Goal: Task Accomplishment & Management: Manage account settings

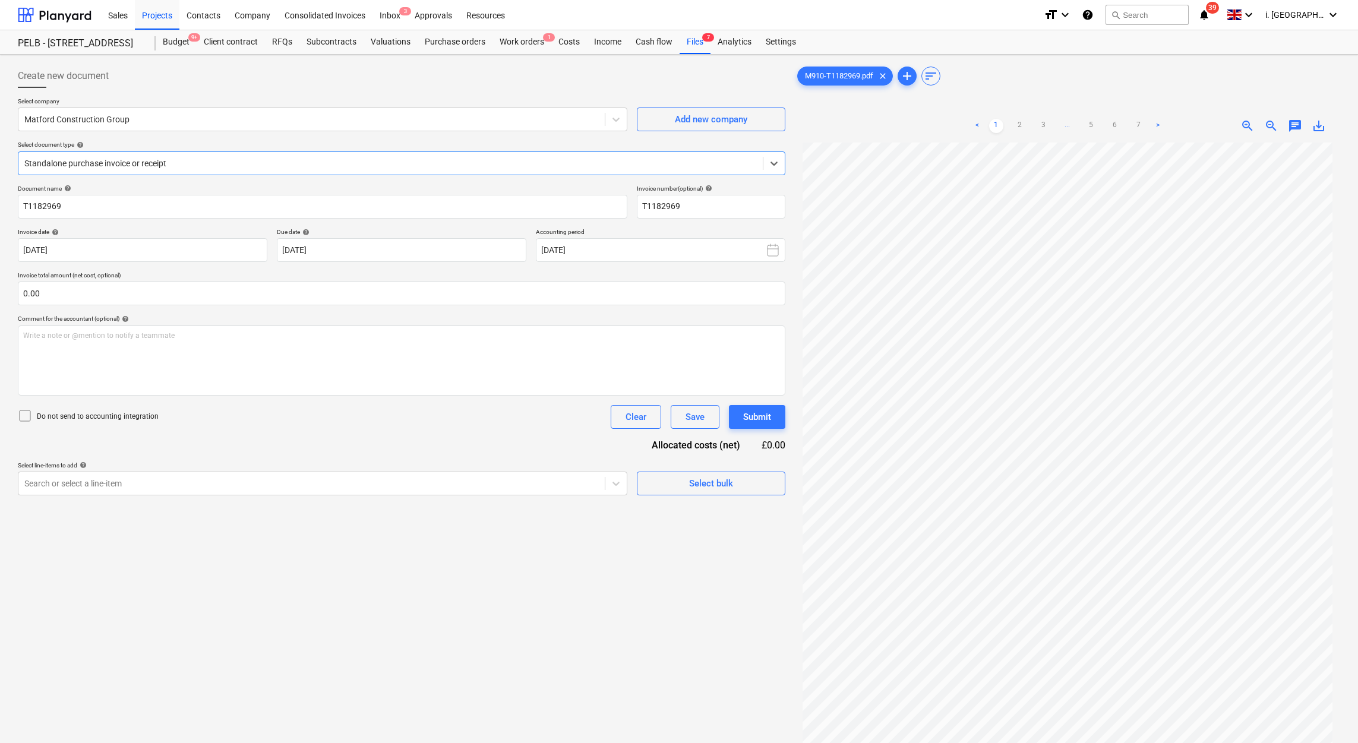
scroll to position [42, 0]
click at [187, 43] on div "Budget 9+" at bounding box center [176, 42] width 41 height 24
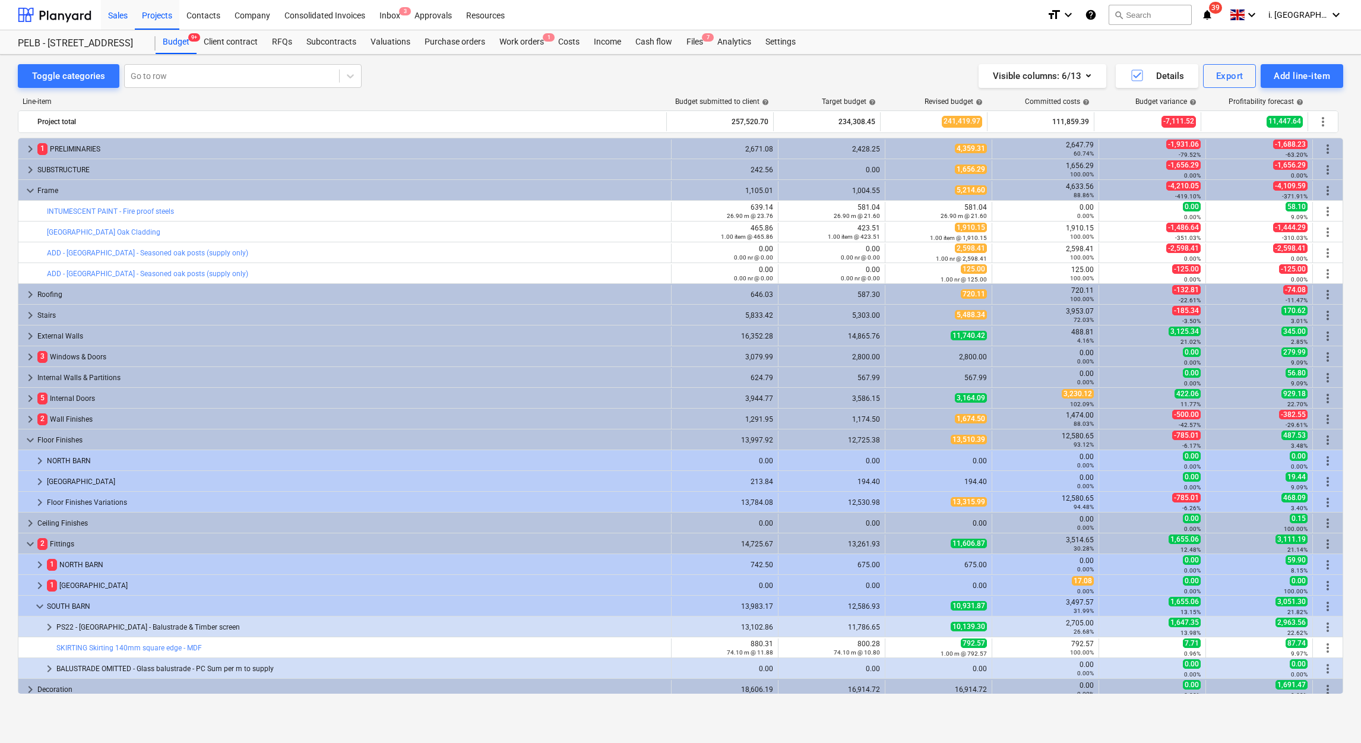
click at [124, 21] on div "Sales" at bounding box center [118, 14] width 34 height 30
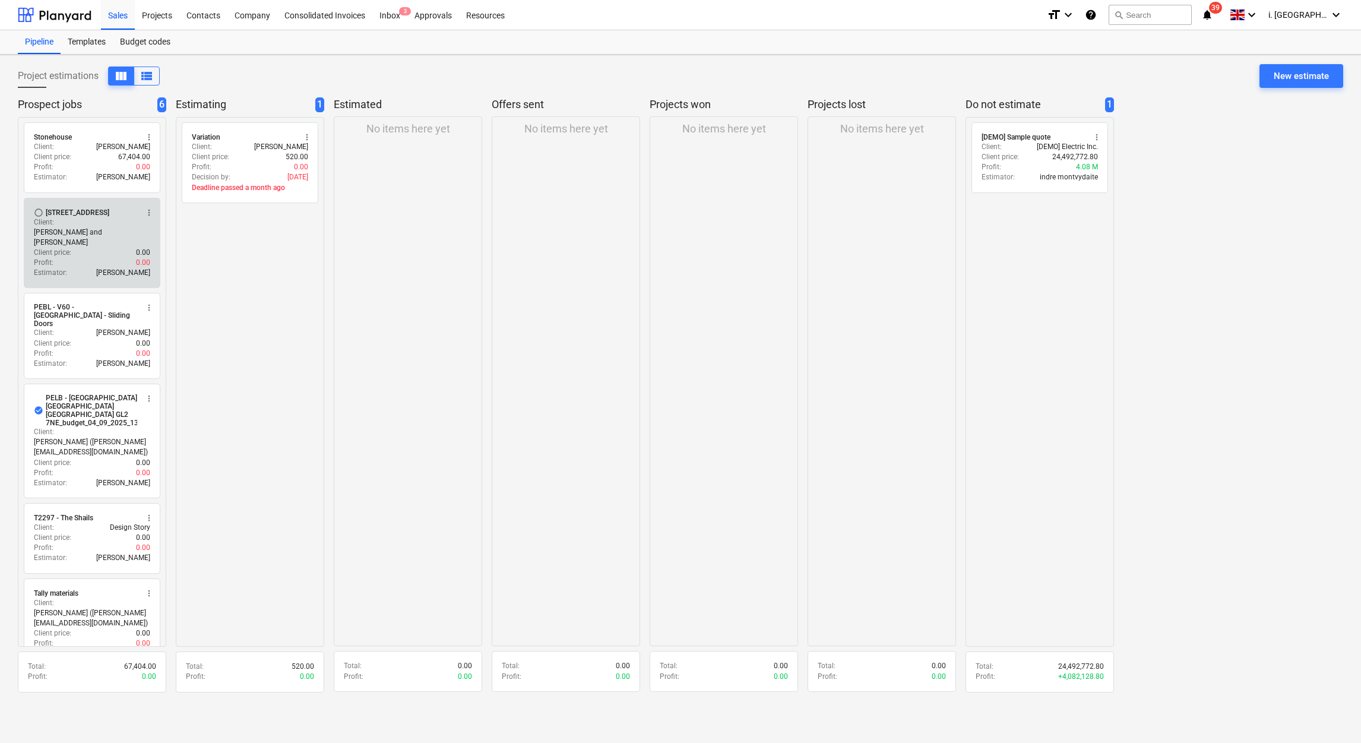
click at [102, 227] on p "Neil and Julia Murray" at bounding box center [92, 237] width 116 height 20
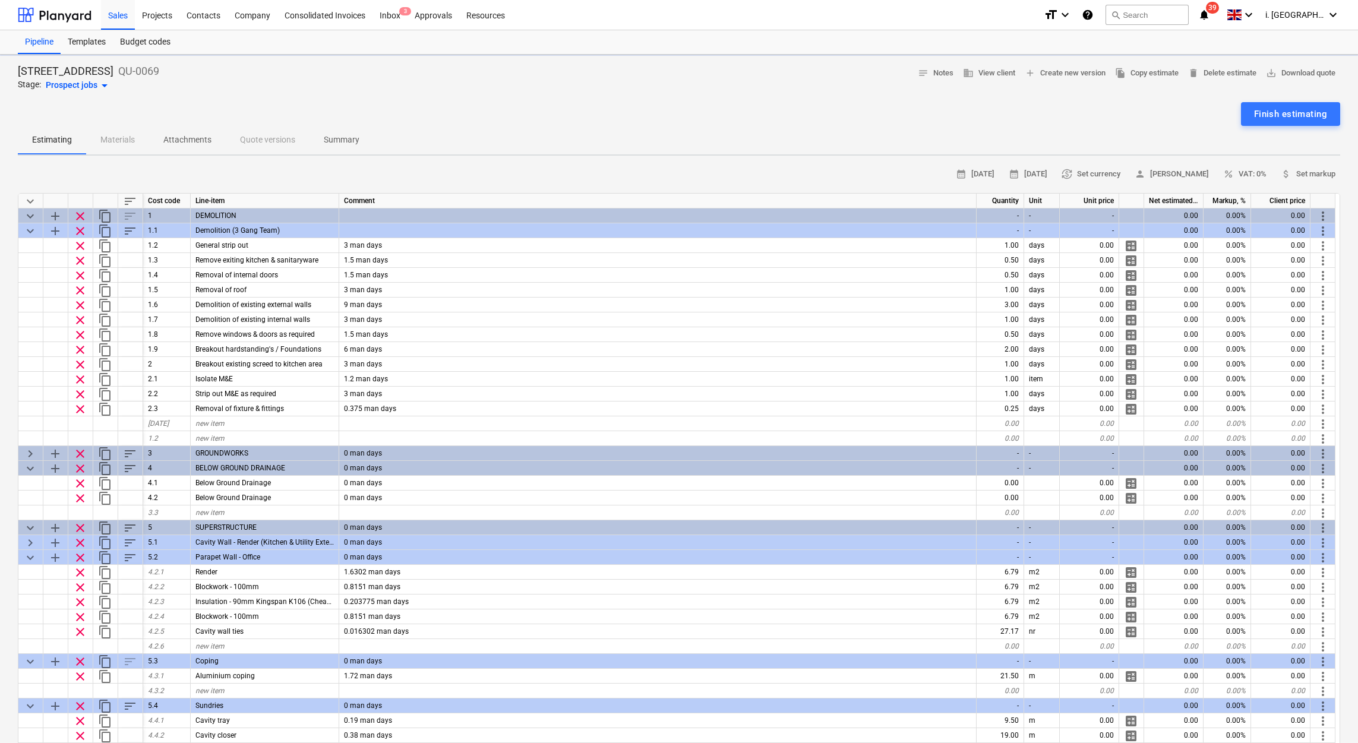
type textarea "x"
click at [380, 12] on div "Inbox 3" at bounding box center [389, 14] width 35 height 30
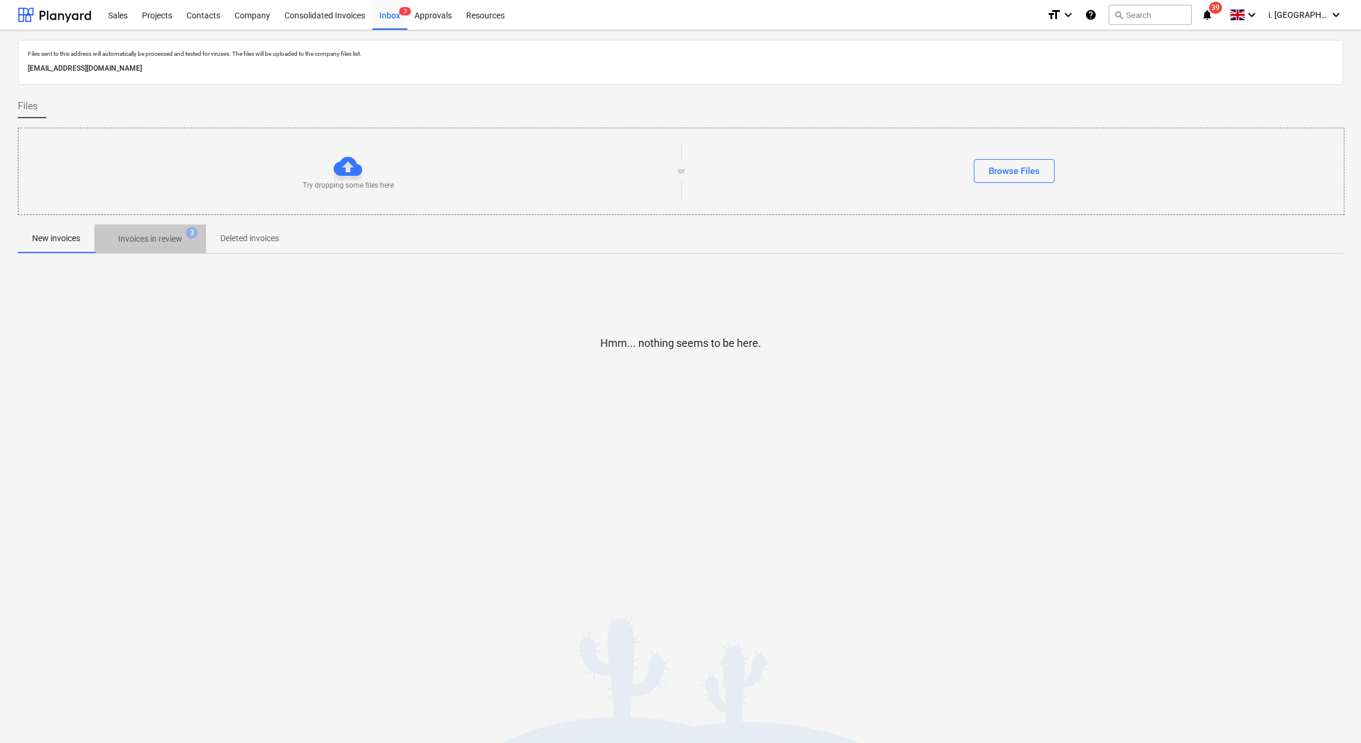
click at [151, 229] on span "Invoices in review 3" at bounding box center [150, 238] width 112 height 21
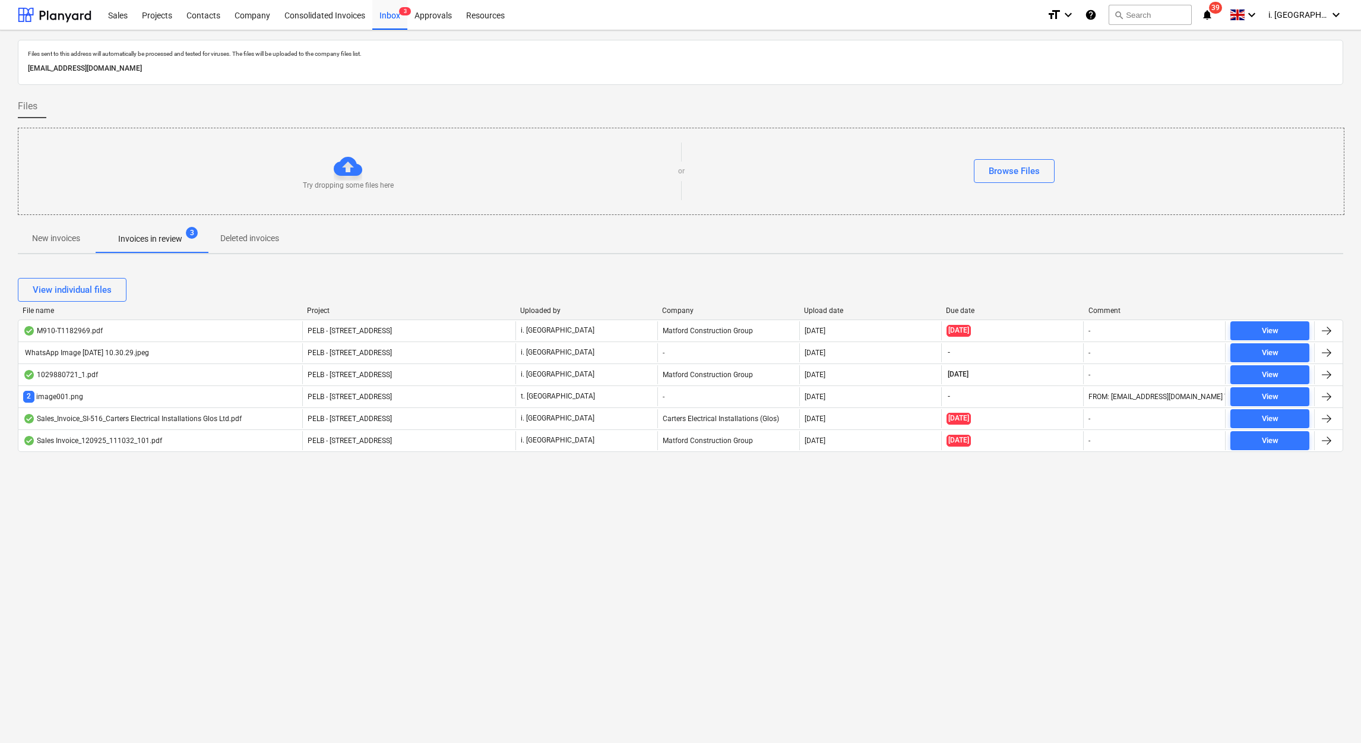
click at [149, 62] on p "f894d147-f485-4f22-90b8-114e8cae7737@companies.planyard.com" at bounding box center [681, 68] width 1306 height 12
click at [152, 17] on div "Projects" at bounding box center [157, 14] width 45 height 30
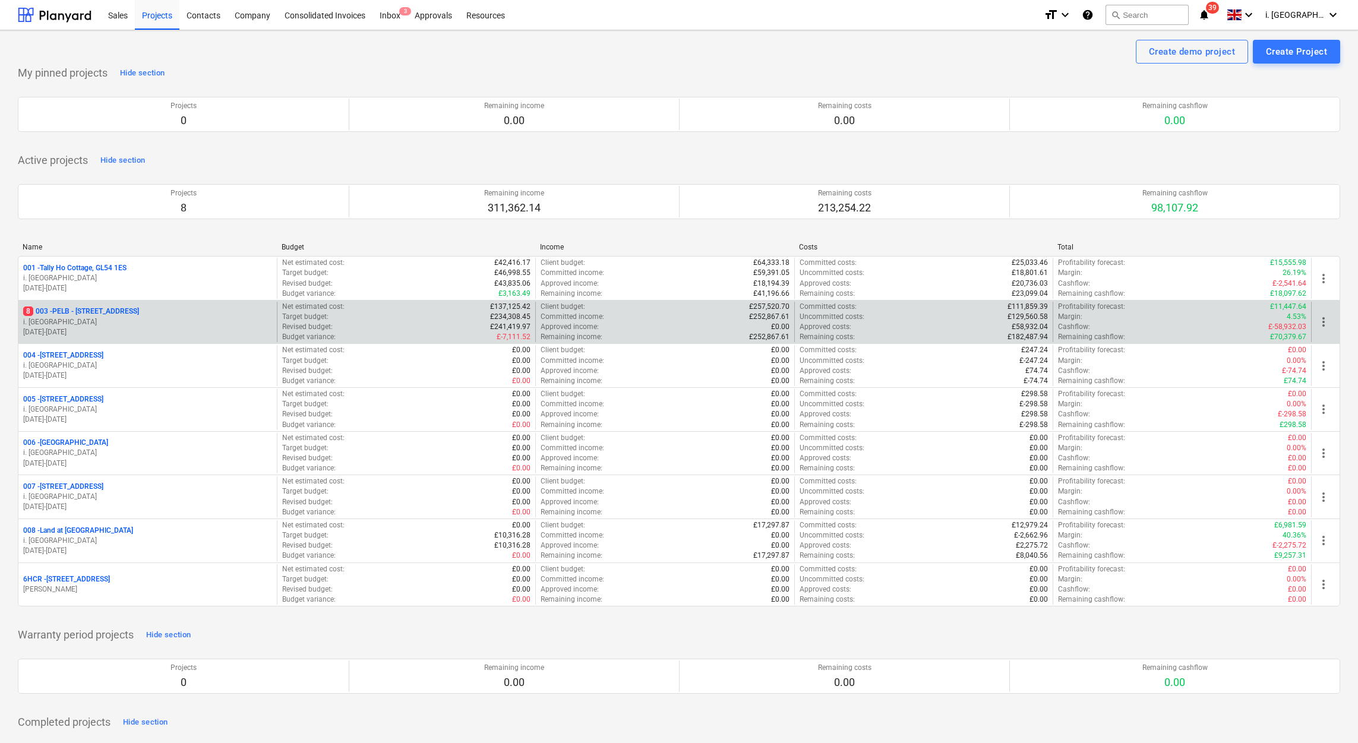
click at [116, 337] on p "01.09.2025 - 31.10.2025" at bounding box center [147, 332] width 249 height 10
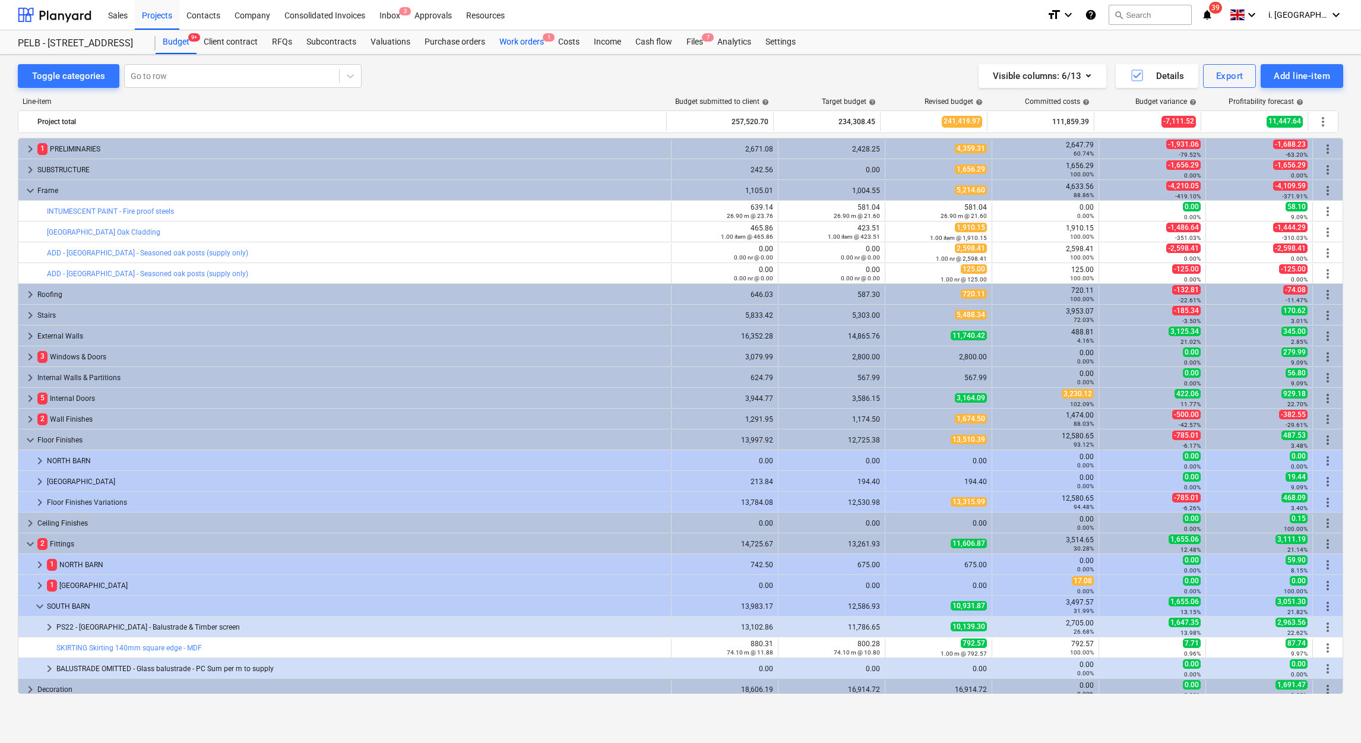
click at [528, 31] on div "Work orders 1" at bounding box center [521, 42] width 59 height 24
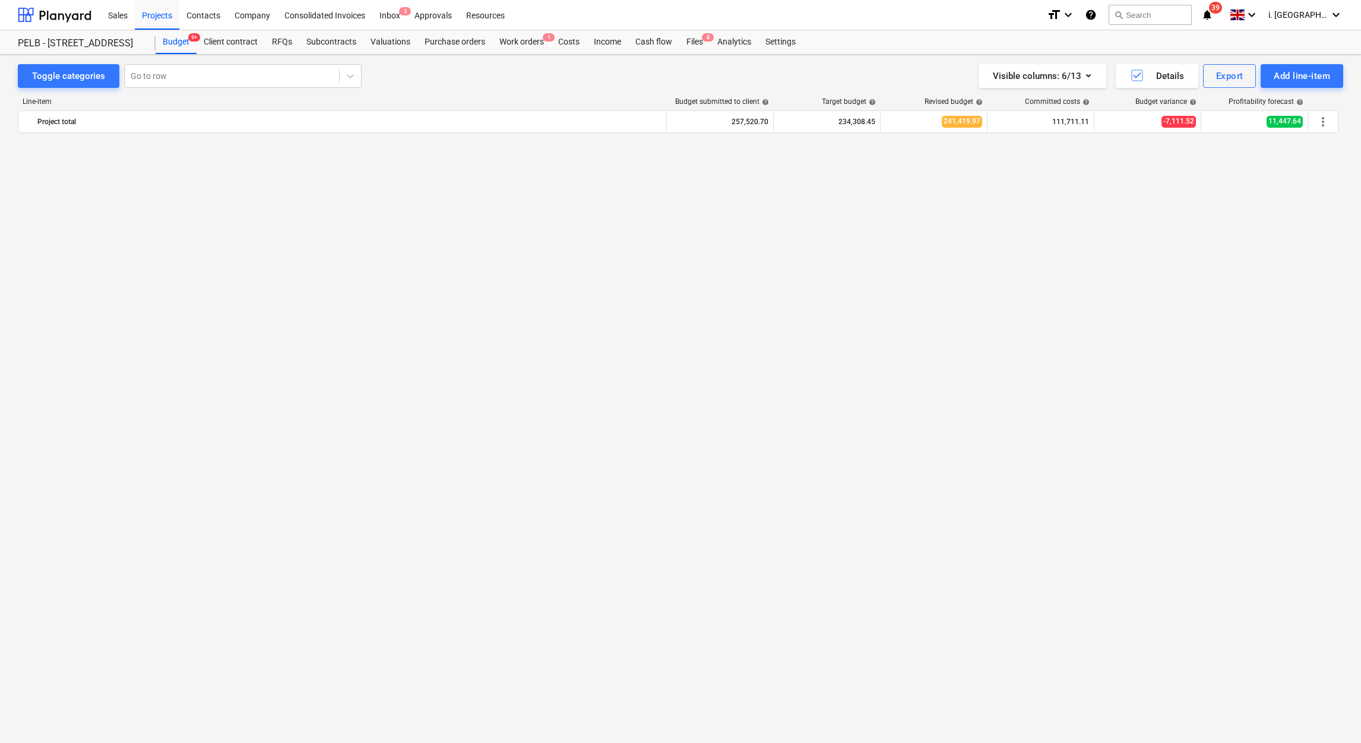
scroll to position [1333, 0]
